Goal: Task Accomplishment & Management: Use online tool/utility

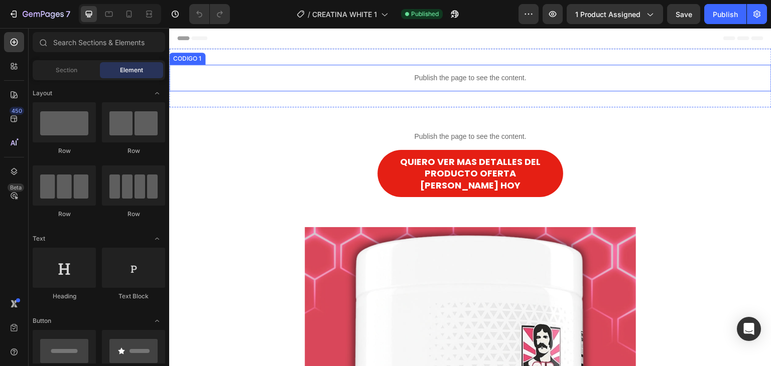
click at [435, 86] on div "Publish the page to see the content." at bounding box center [470, 78] width 602 height 27
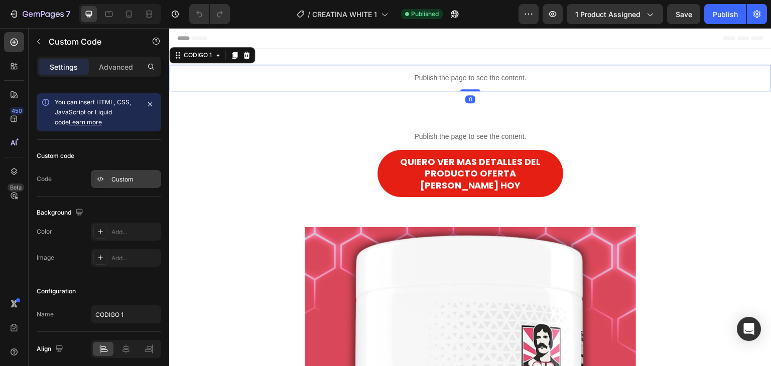
click at [117, 171] on div "Custom" at bounding box center [126, 179] width 70 height 18
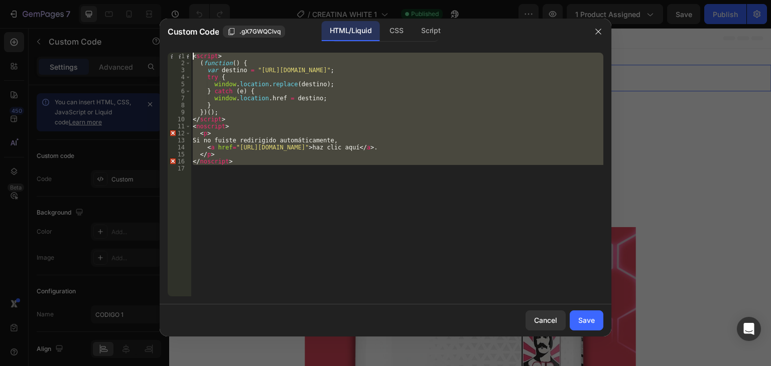
drag, startPoint x: 243, startPoint y: 165, endPoint x: 183, endPoint y: 54, distance: 126.4
click at [183, 54] on div "1 2 3 4 5 6 7 8 9 10 11 12 13 14 15 16 17 < script > ( function ( ) { var desti…" at bounding box center [386, 175] width 436 height 244
type textarea "<script> (function() {"
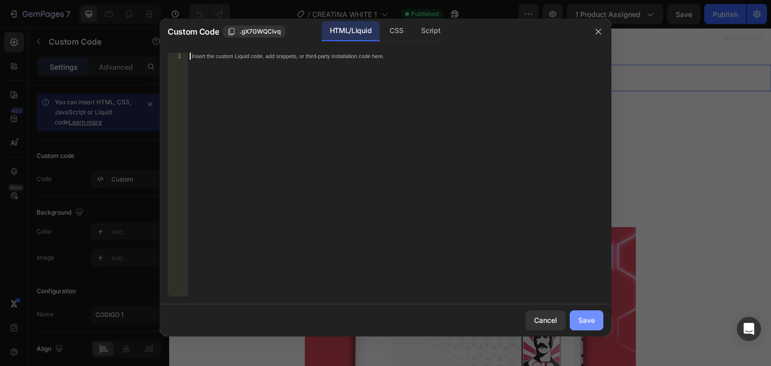
click at [595, 312] on button "Save" at bounding box center [586, 321] width 34 height 20
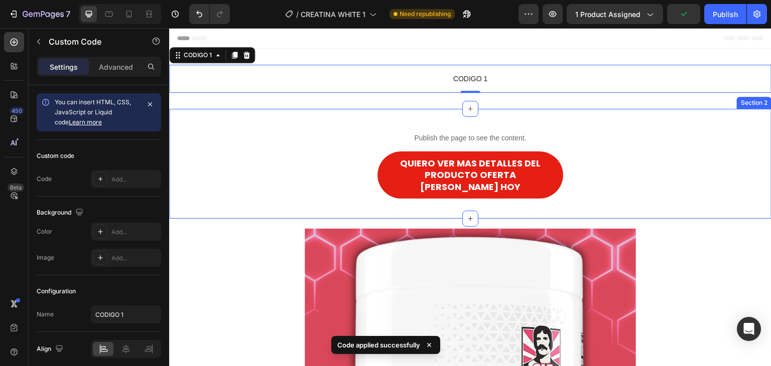
click at [415, 119] on div "Publish the page to see the content. CODIGO 2 QUIERO VER MAS DETALLES DEL PRODU…" at bounding box center [470, 164] width 602 height 110
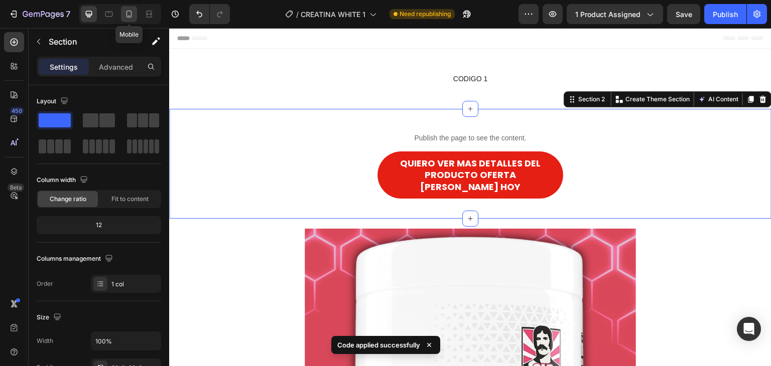
click at [121, 17] on div at bounding box center [129, 14] width 16 height 16
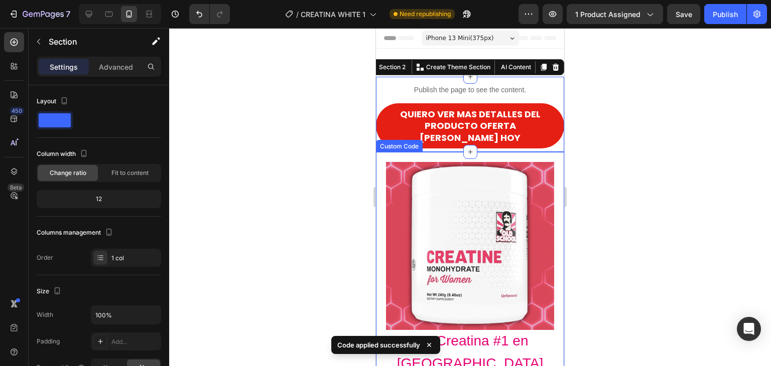
scroll to position [14, 0]
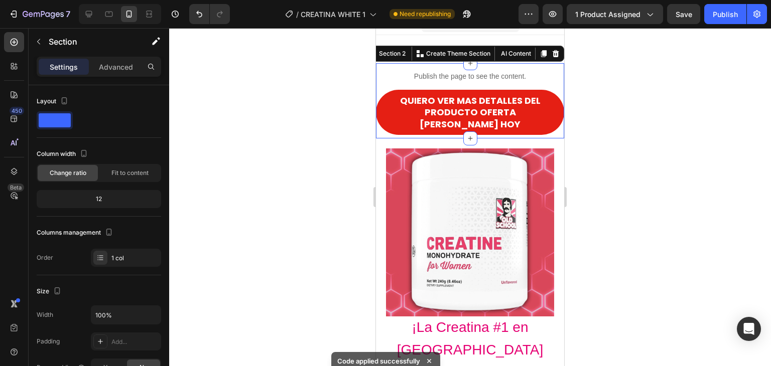
click at [686, 158] on div at bounding box center [470, 197] width 602 height 338
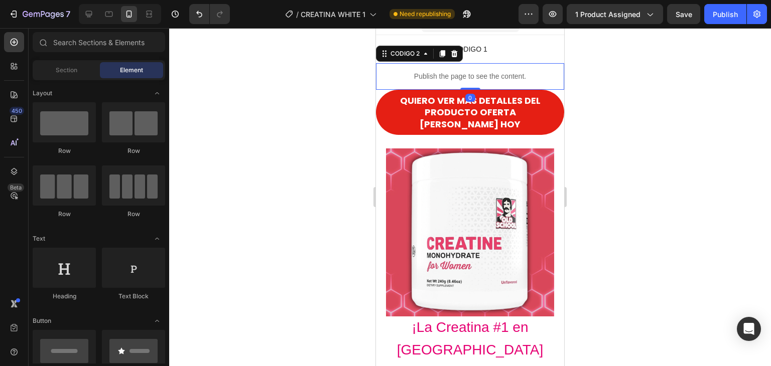
click at [476, 70] on div "Publish the page to see the content." at bounding box center [470, 76] width 188 height 27
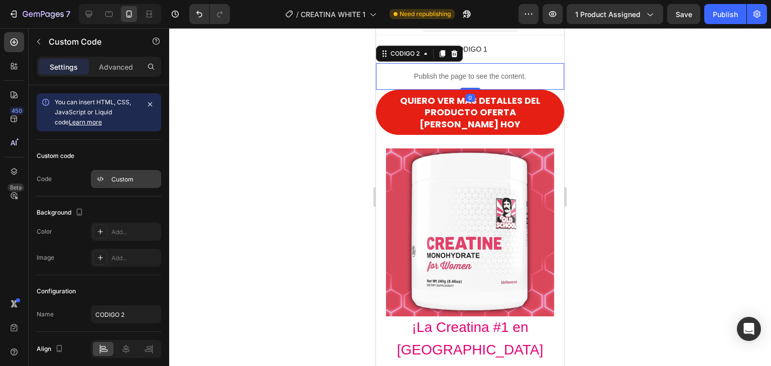
click at [128, 179] on div "Custom" at bounding box center [134, 179] width 47 height 9
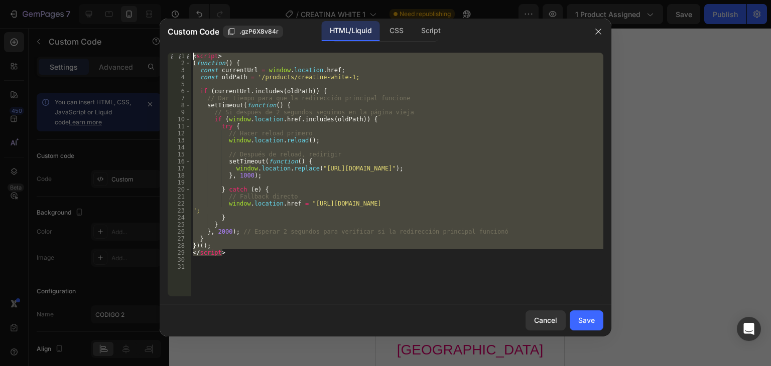
drag, startPoint x: 247, startPoint y: 253, endPoint x: 172, endPoint y: 47, distance: 219.4
click at [172, 47] on div "</script> 1 2 3 4 5 6 7 8 9 10 11 12 13 14 15 16 17 18 19 20 21 22 23 24 25 26 …" at bounding box center [386, 175] width 452 height 260
type textarea "<script> (function() {"
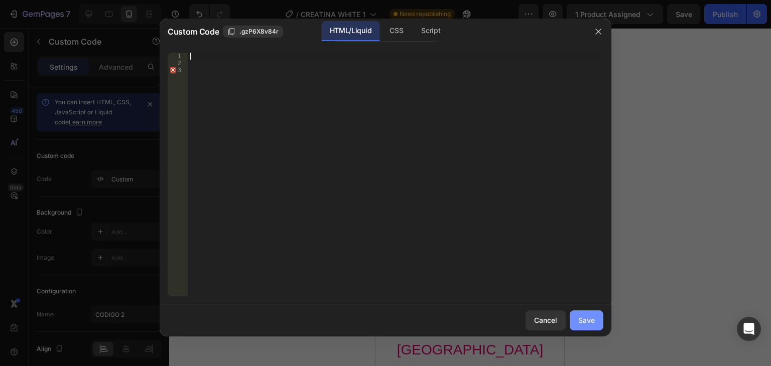
click at [590, 322] on div "Save" at bounding box center [586, 320] width 17 height 11
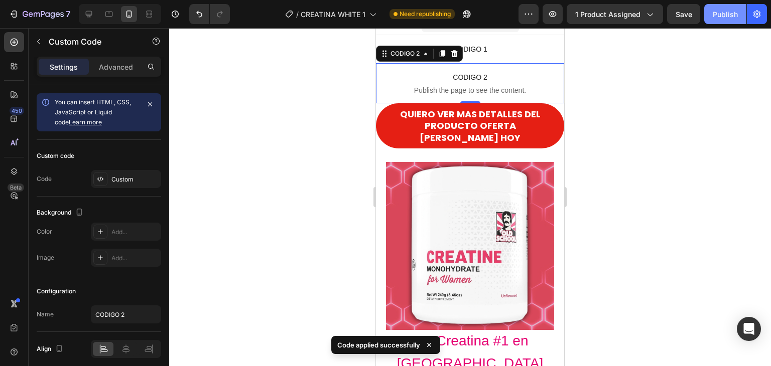
click at [717, 7] on button "Publish" at bounding box center [725, 14] width 42 height 20
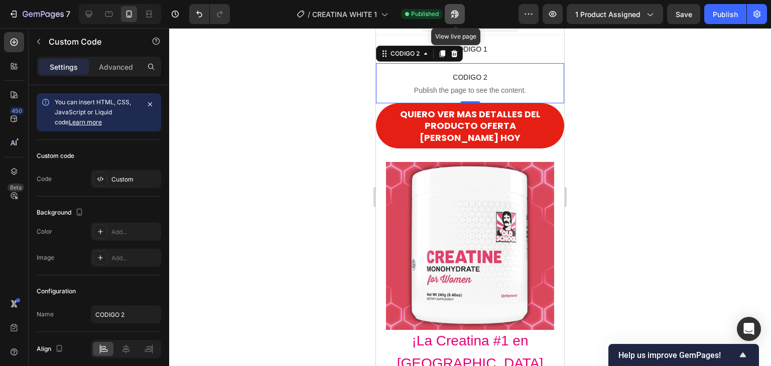
click at [464, 17] on button "button" at bounding box center [455, 14] width 20 height 20
